Goal: Entertainment & Leisure: Consume media (video, audio)

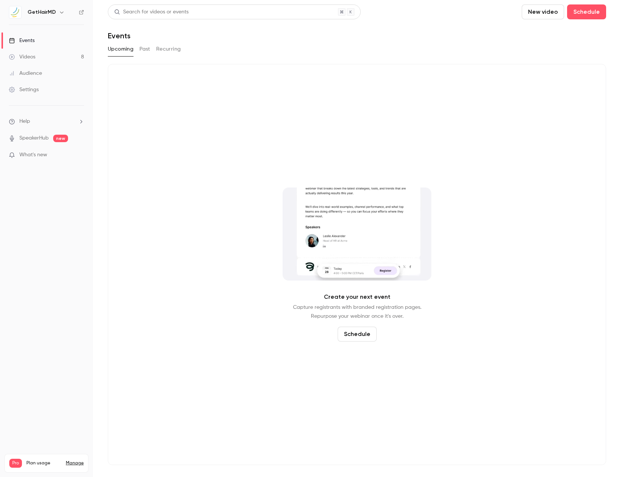
click at [25, 54] on div "Videos" at bounding box center [22, 56] width 26 height 7
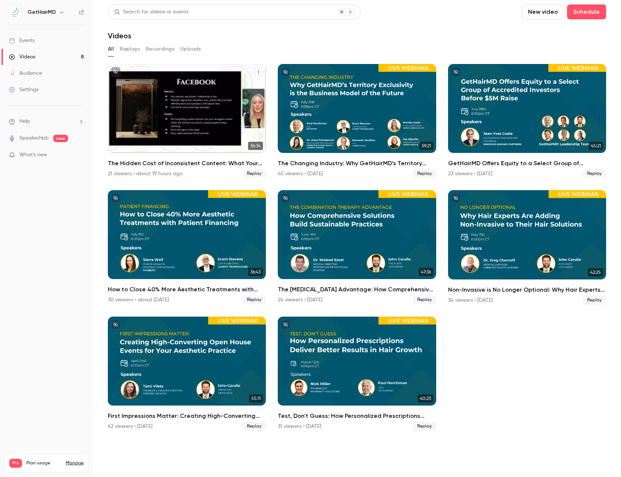
click at [190, 103] on div "The Hidden Cost of Inconsistent Content: What Your Feed Isn’t Telling You" at bounding box center [187, 108] width 158 height 89
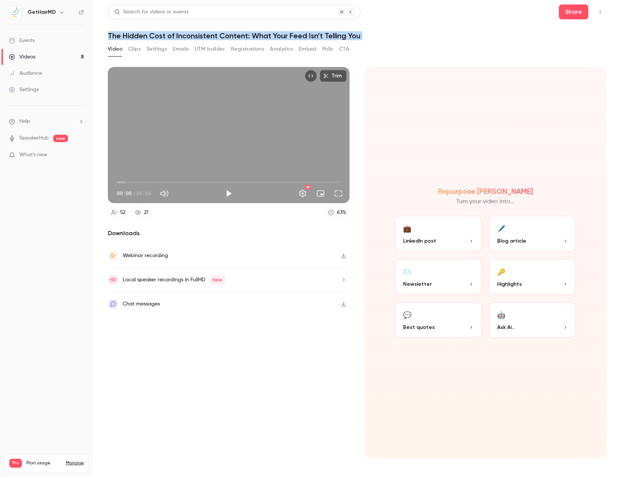
drag, startPoint x: 104, startPoint y: 35, endPoint x: 384, endPoint y: 42, distance: 280.6
click at [384, 42] on main "Search for videos or events Share The Hidden Cost of Inconsistent Content: What…" at bounding box center [357, 238] width 528 height 477
copy div "The Hidden Cost of Inconsistent Content: What Your Feed Isn’t Telling You Video…"
